Goal: Learn about a topic

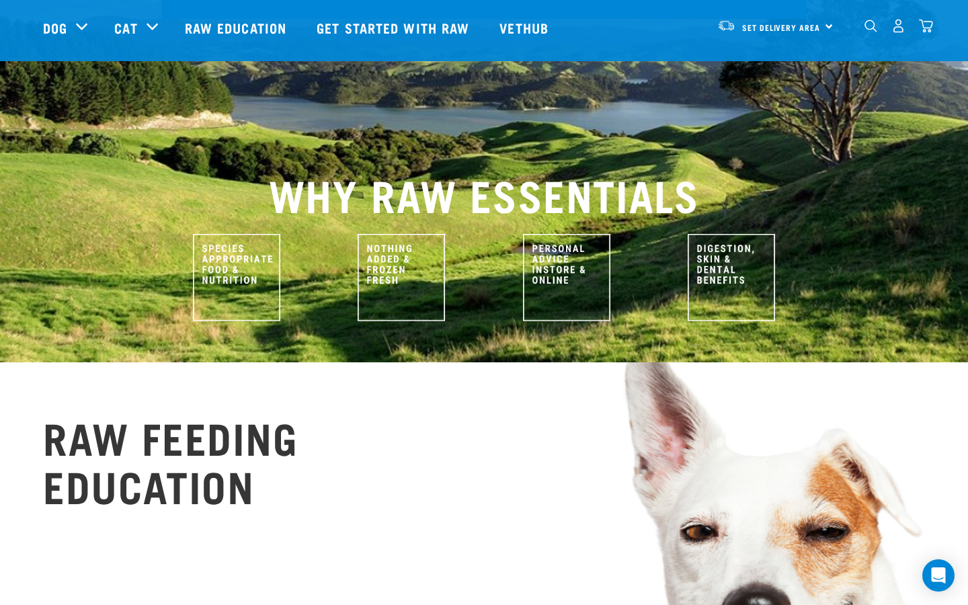
scroll to position [543, 0]
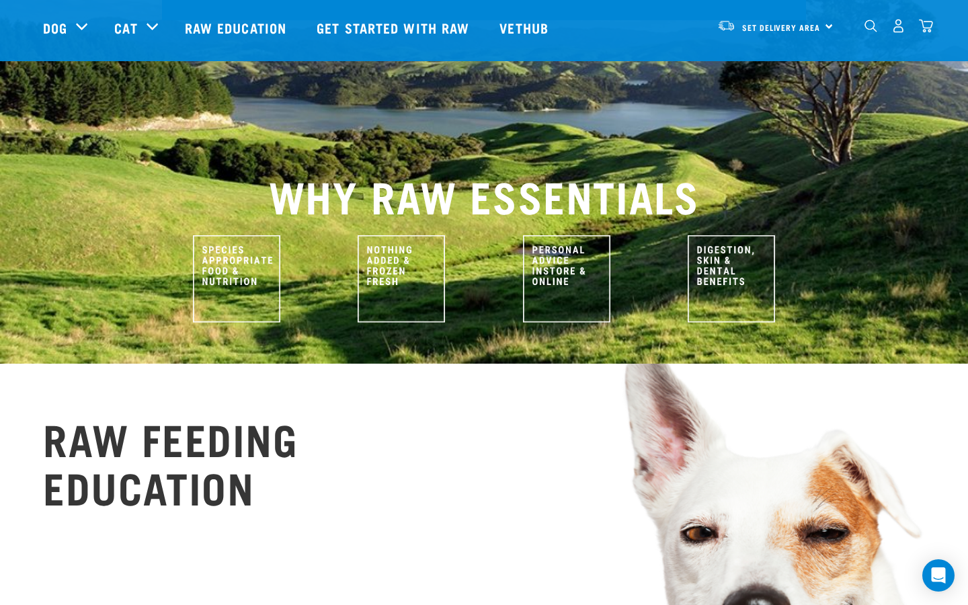
click at [389, 171] on h2 "WHY RAW ESSENTIALS" at bounding box center [484, 195] width 882 height 48
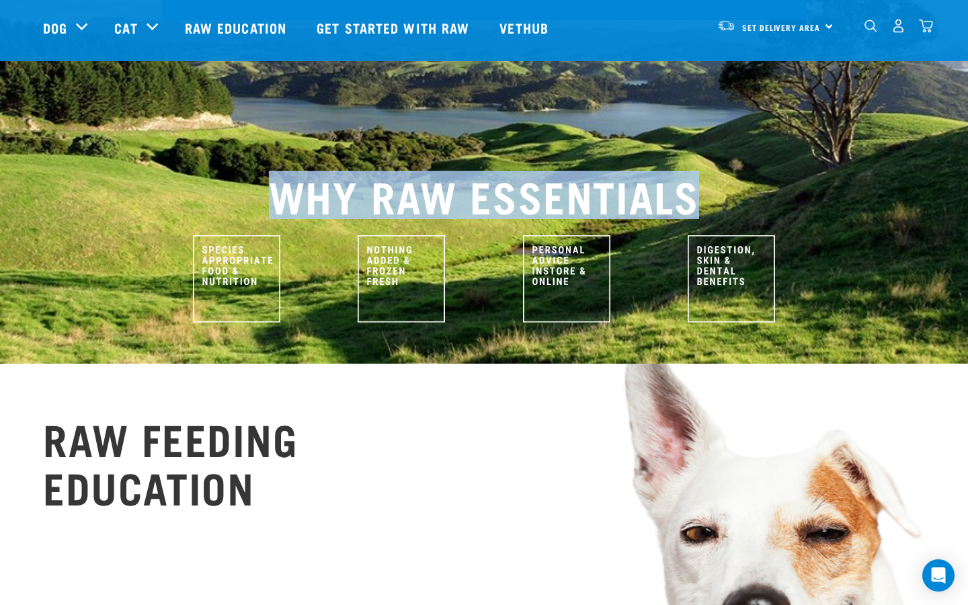
click at [389, 171] on h2 "WHY RAW ESSENTIALS" at bounding box center [484, 195] width 882 height 48
copy div "WHY RAW ESSENTIALS"
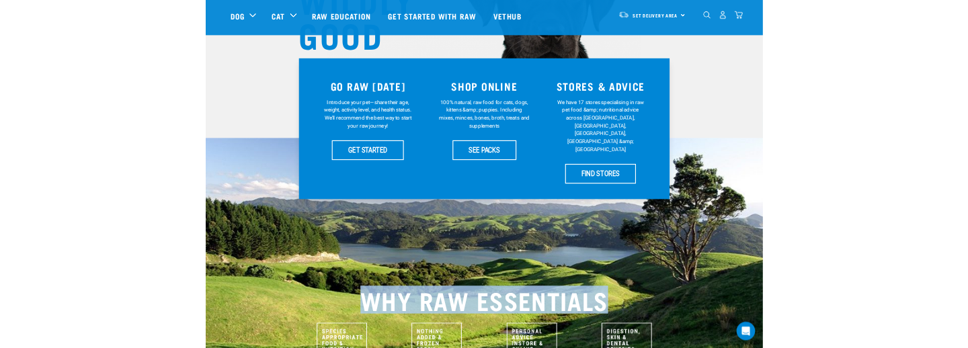
scroll to position [183, 0]
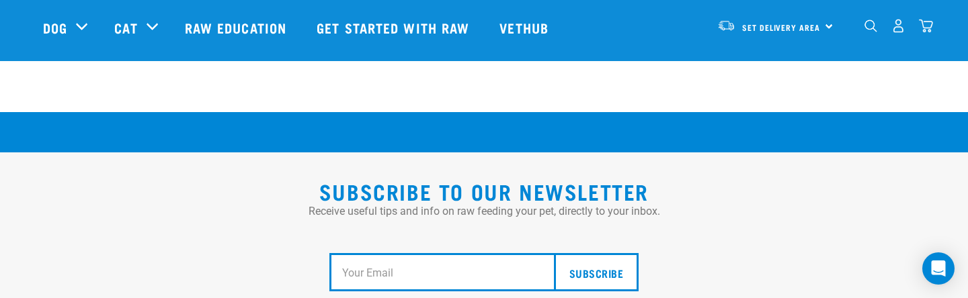
scroll to position [2356, 0]
